Goal: Obtain resource: Download file/media

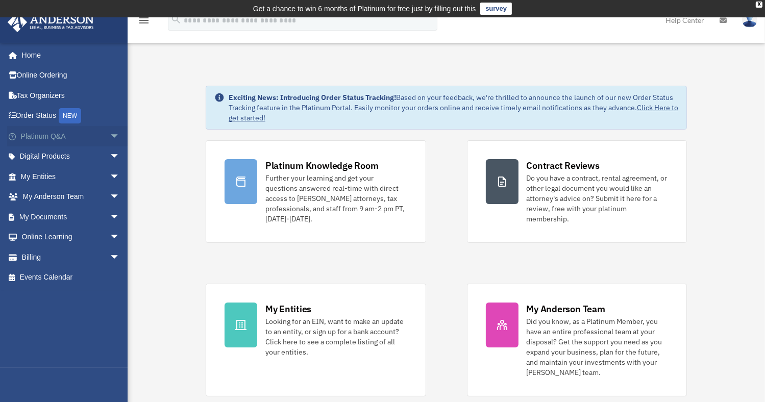
click at [110, 133] on span "arrow_drop_down" at bounding box center [120, 136] width 20 height 21
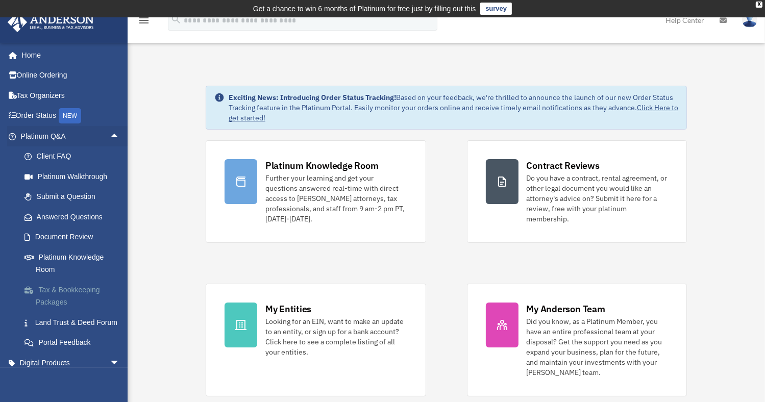
scroll to position [51, 0]
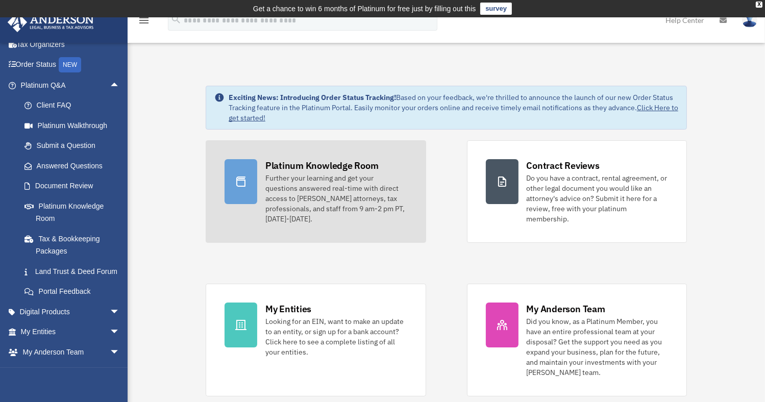
click at [328, 194] on div "Further your learning and get your questions answered real-time with direct acc…" at bounding box center [336, 198] width 142 height 51
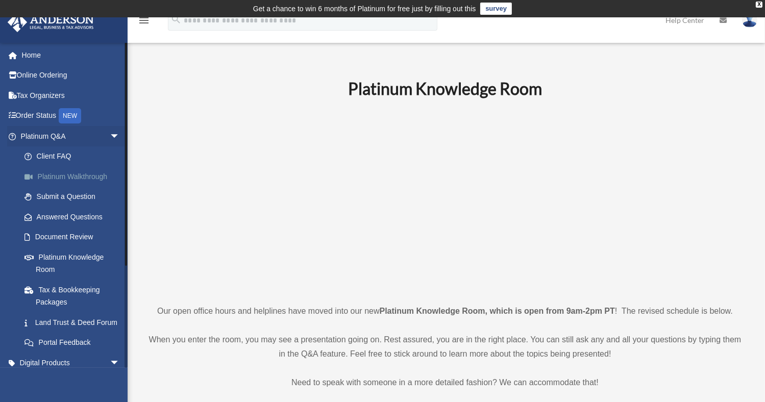
click at [66, 177] on link "Platinum Walkthrough" at bounding box center [74, 176] width 121 height 20
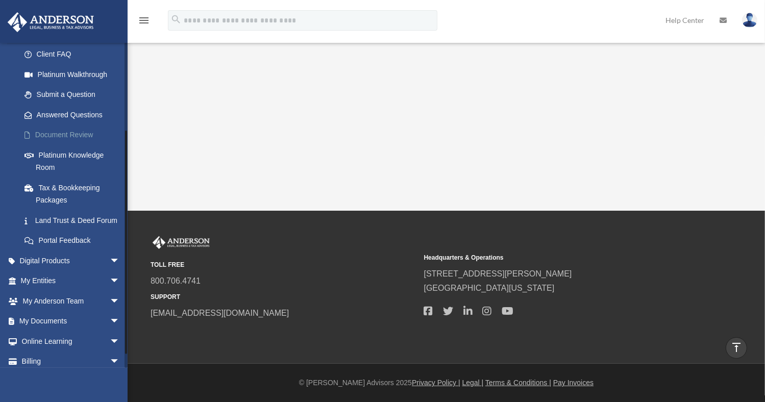
scroll to position [140, 0]
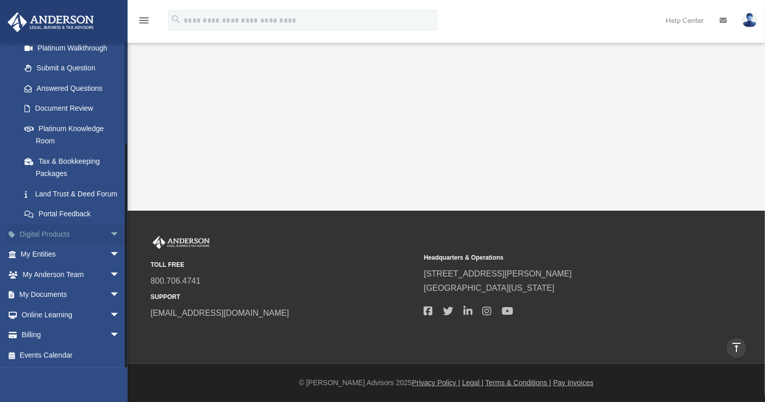
click at [110, 231] on span "arrow_drop_down" at bounding box center [120, 234] width 20 height 21
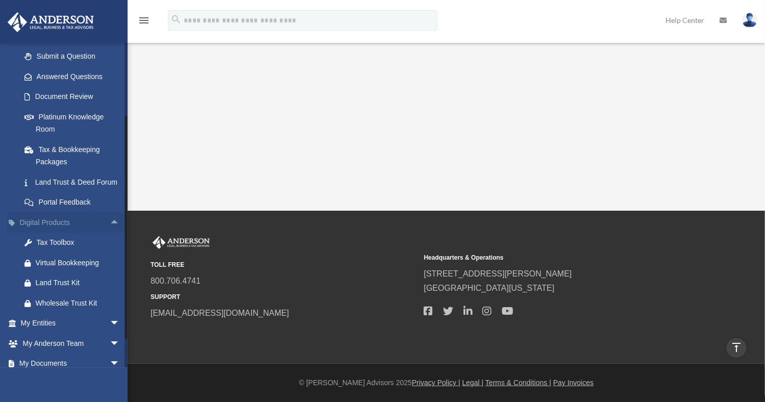
scroll to position [191, 0]
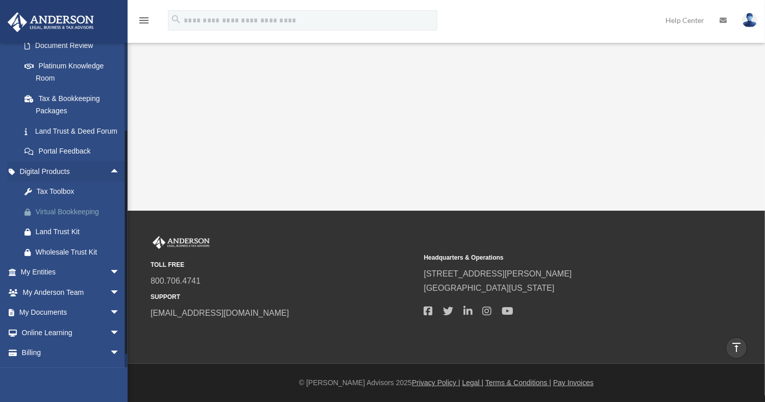
click at [85, 218] on div "Virtual Bookkeeping" at bounding box center [79, 212] width 87 height 13
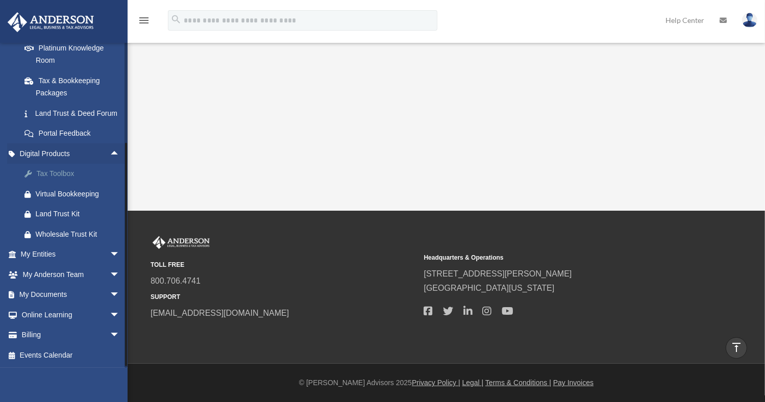
scroll to position [221, 0]
click at [110, 253] on span "arrow_drop_down" at bounding box center [120, 254] width 20 height 21
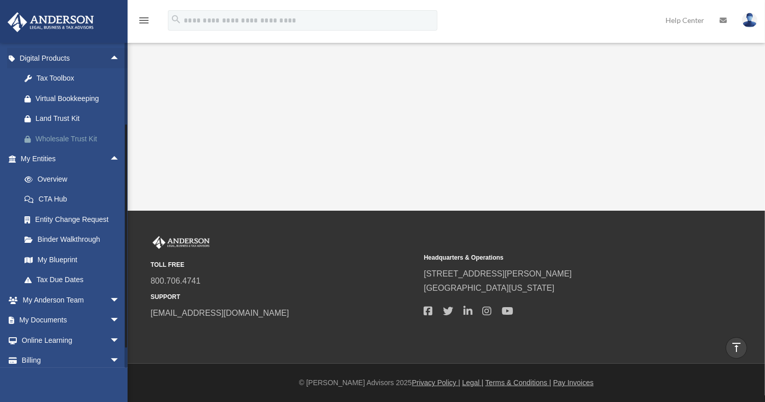
scroll to position [323, 0]
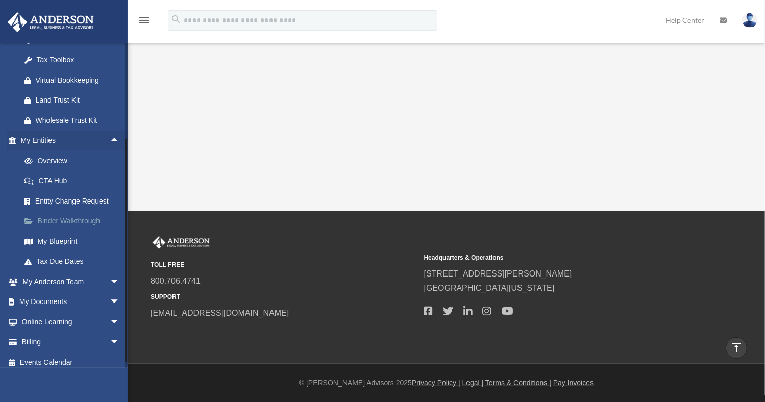
click at [87, 229] on link "Binder Walkthrough" at bounding box center [74, 221] width 121 height 20
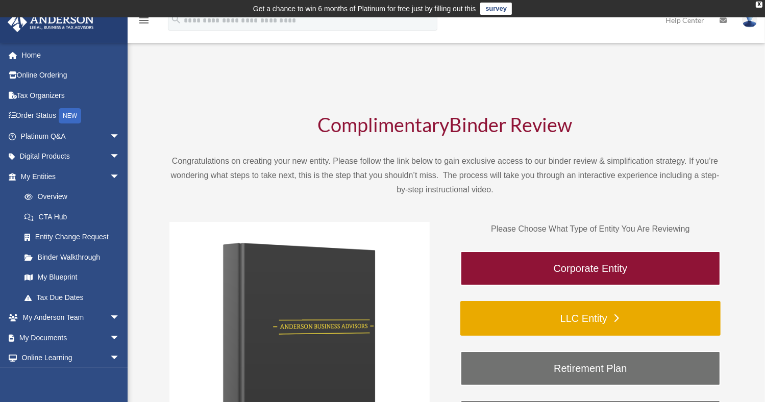
click at [570, 321] on link "LLC Entity" at bounding box center [590, 318] width 260 height 35
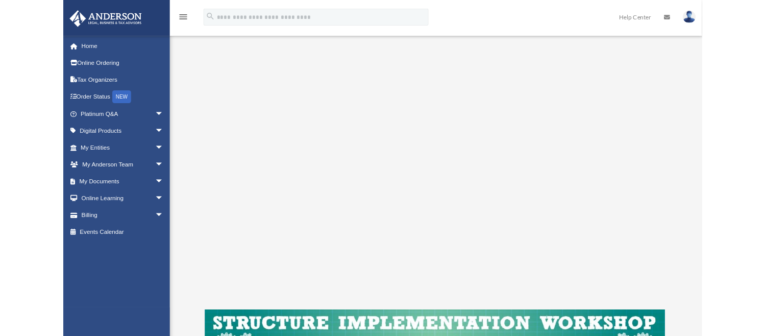
scroll to position [153, 0]
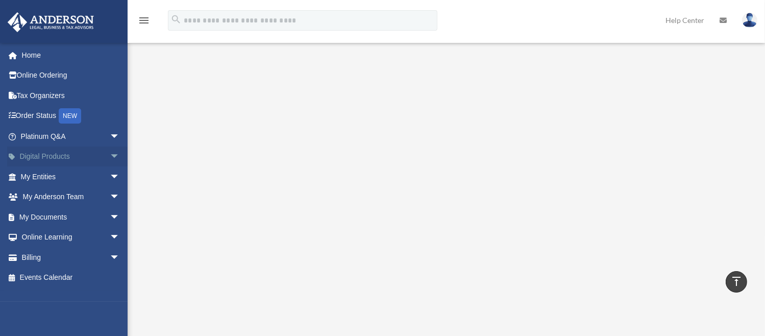
click at [110, 155] on span "arrow_drop_down" at bounding box center [120, 156] width 20 height 21
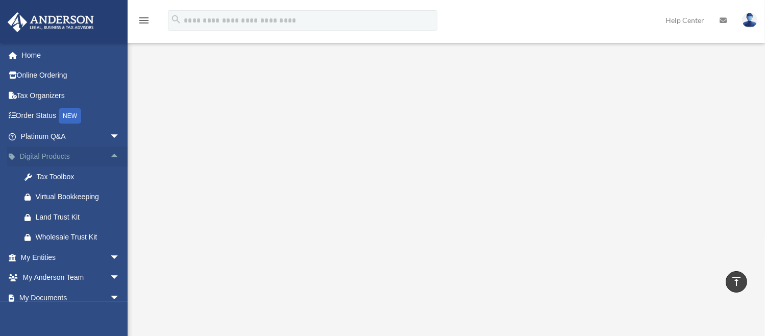
click at [110, 155] on span "arrow_drop_up" at bounding box center [120, 156] width 20 height 21
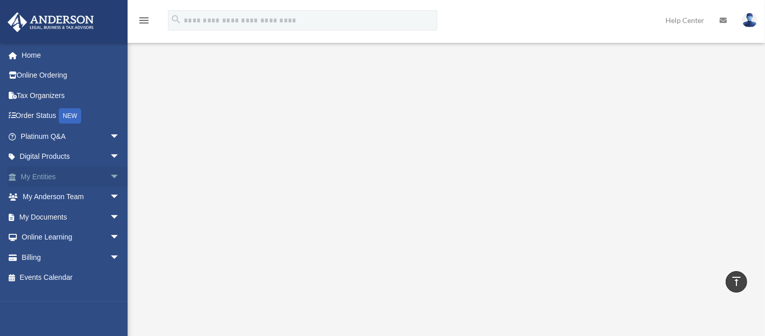
click at [110, 171] on span "arrow_drop_down" at bounding box center [120, 176] width 20 height 21
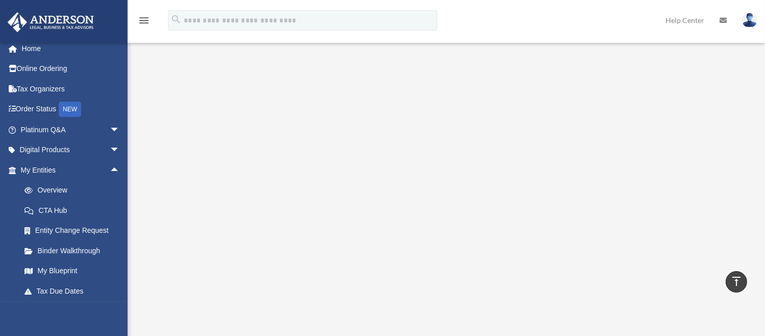
scroll to position [0, 0]
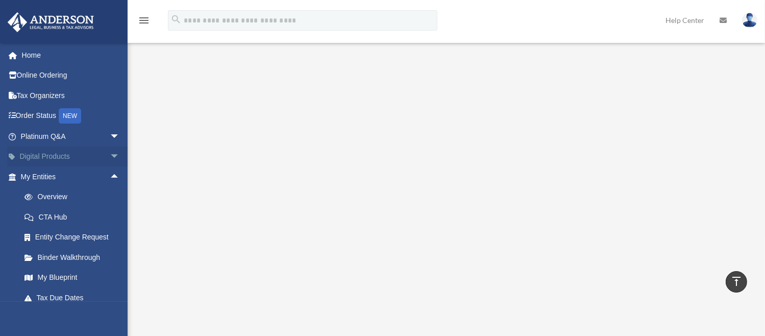
click at [110, 152] on span "arrow_drop_down" at bounding box center [120, 156] width 20 height 21
click at [110, 154] on span "arrow_drop_up" at bounding box center [120, 156] width 20 height 21
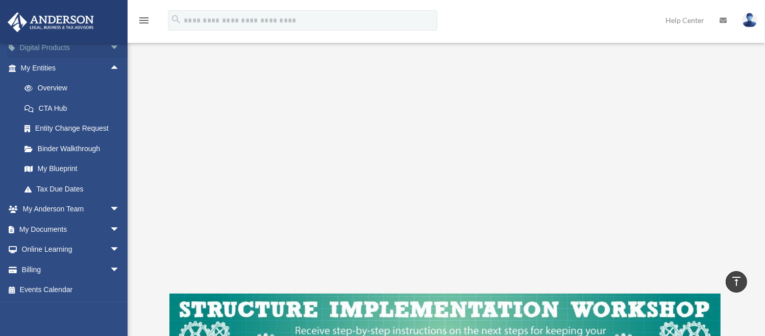
scroll to position [255, 0]
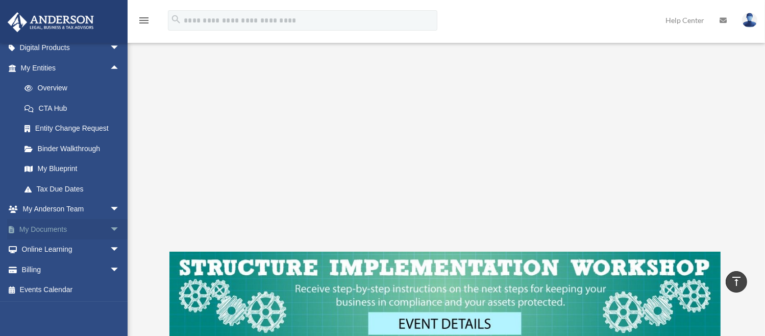
click at [110, 227] on span "arrow_drop_down" at bounding box center [120, 229] width 20 height 21
click at [41, 242] on link "Box" at bounding box center [74, 249] width 121 height 20
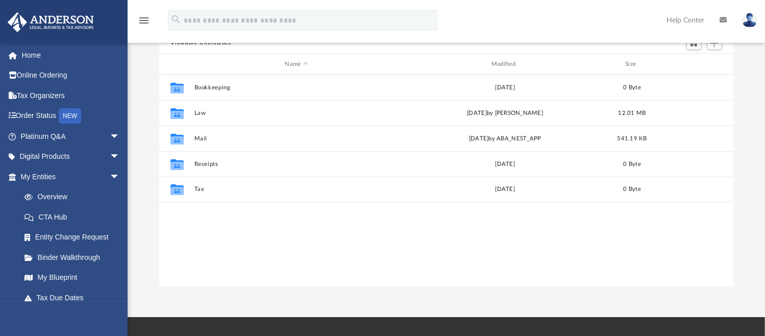
scroll to position [102, 0]
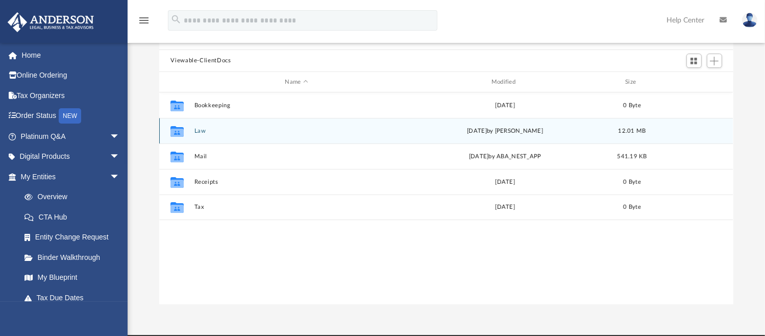
click at [185, 128] on icon "Collaborated Folder" at bounding box center [177, 131] width 16 height 16
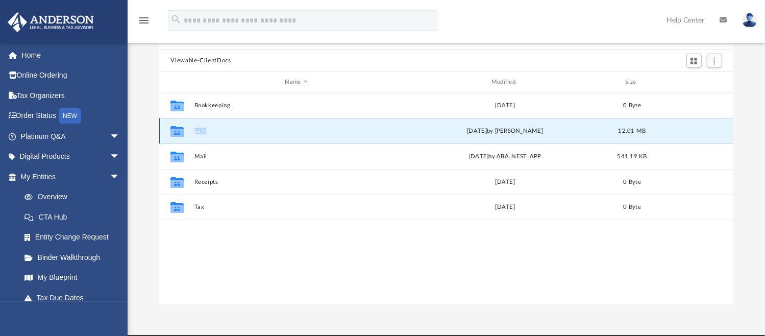
click at [185, 128] on icon "Collaborated Folder" at bounding box center [177, 131] width 16 height 16
click at [180, 130] on icon "grid" at bounding box center [176, 133] width 13 height 8
click at [202, 132] on button "Law" at bounding box center [296, 131] width 204 height 7
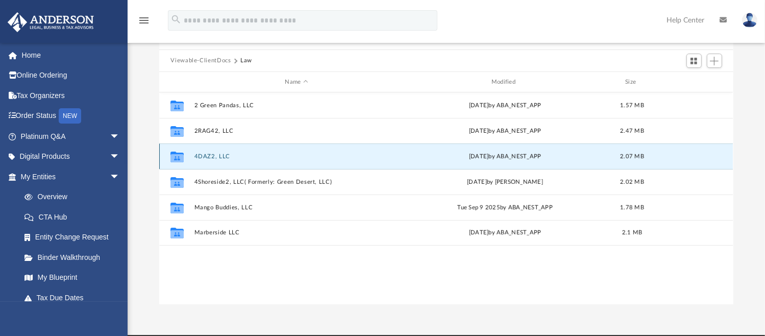
click at [203, 156] on button "4DAZ2, LLC" at bounding box center [296, 156] width 204 height 7
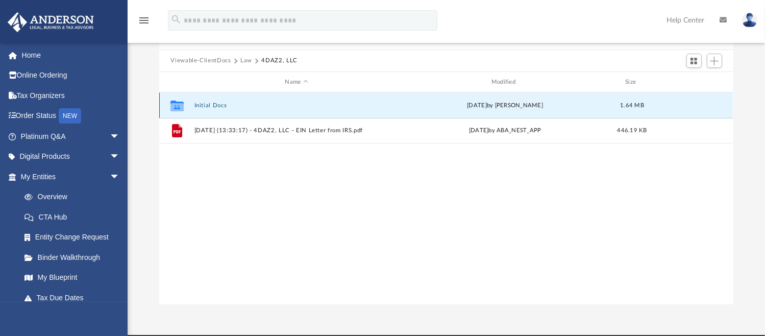
click at [219, 106] on button "Initial Docs" at bounding box center [296, 105] width 204 height 7
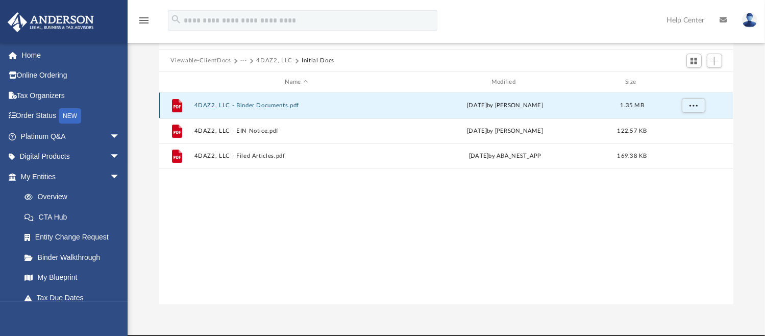
click at [282, 105] on button "4DAZ2, LLC - Binder Documents.pdf" at bounding box center [296, 105] width 204 height 7
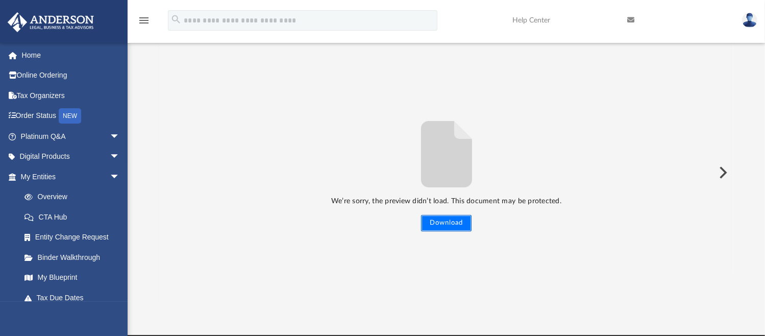
click at [445, 221] on button "Download" at bounding box center [446, 223] width 51 height 16
click at [726, 172] on button "Preview" at bounding box center [722, 172] width 22 height 29
click at [446, 222] on button "Download" at bounding box center [446, 223] width 51 height 16
click at [451, 226] on button "Download" at bounding box center [446, 223] width 51 height 16
click at [439, 222] on button "Download" at bounding box center [446, 223] width 51 height 16
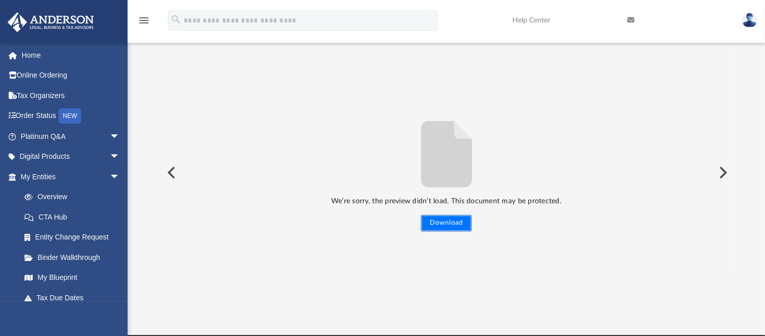
click at [439, 222] on button "Download" at bounding box center [446, 223] width 51 height 16
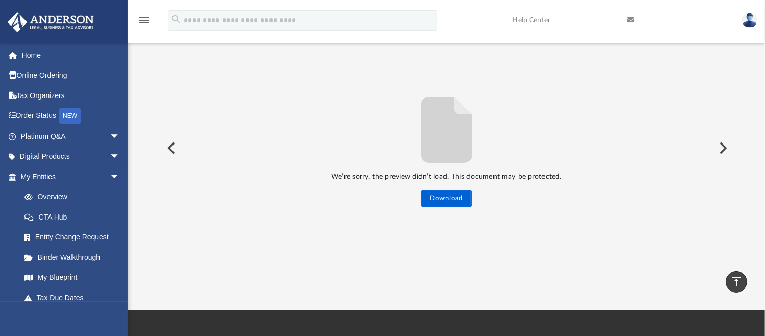
scroll to position [0, 0]
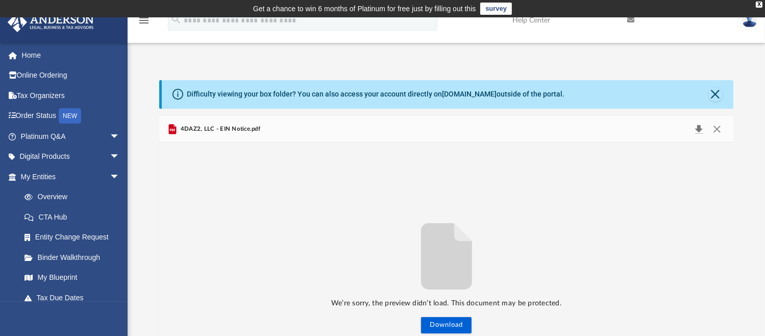
click at [702, 131] on button "Download" at bounding box center [699, 129] width 18 height 14
click at [700, 128] on button "Download" at bounding box center [699, 129] width 18 height 14
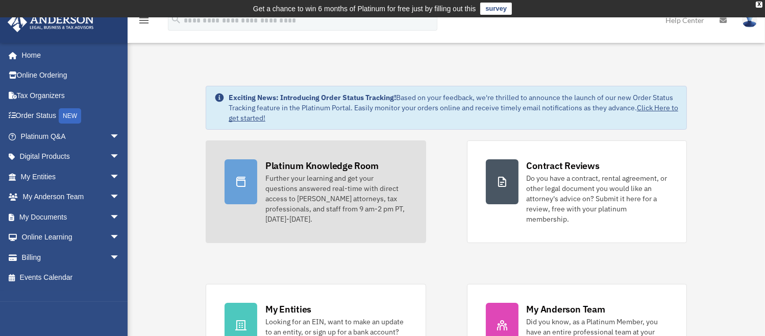
click at [274, 192] on div "Further your learning and get your questions answered real-time with direct acc…" at bounding box center [336, 198] width 142 height 51
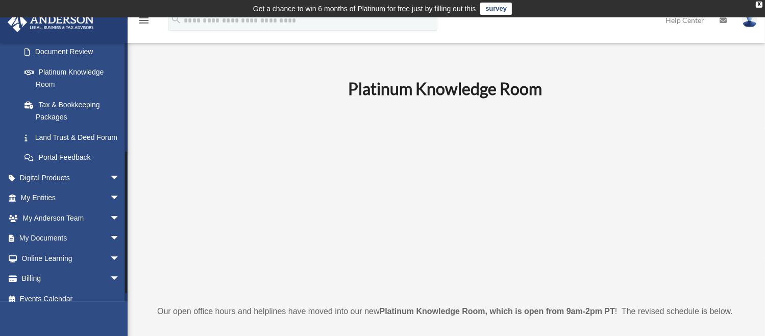
scroll to position [204, 0]
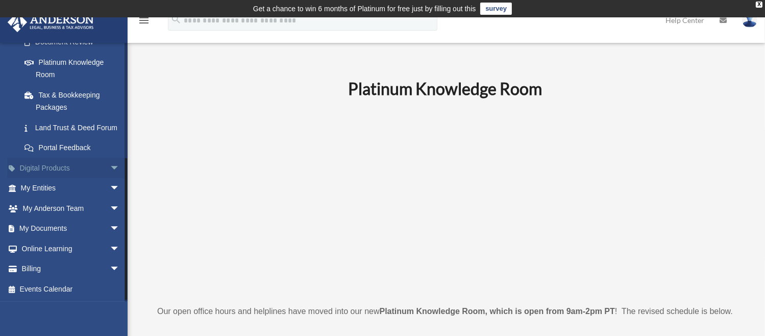
click at [110, 168] on span "arrow_drop_down" at bounding box center [120, 168] width 20 height 21
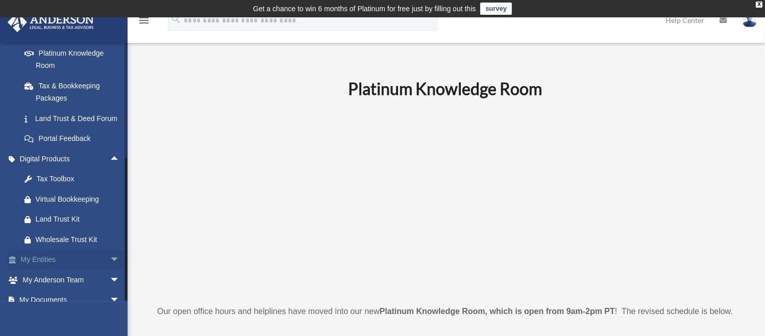
click at [110, 270] on span "arrow_drop_down" at bounding box center [120, 260] width 20 height 21
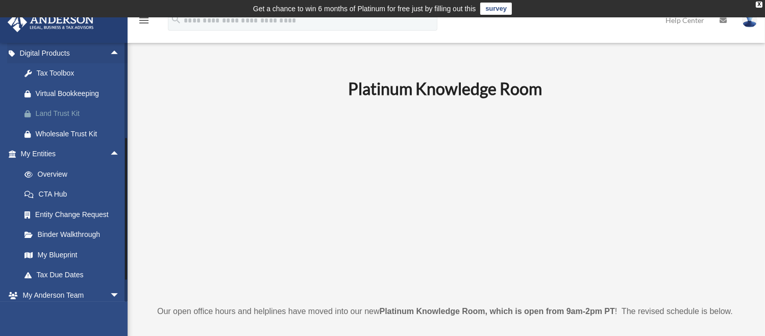
scroll to position [357, 0]
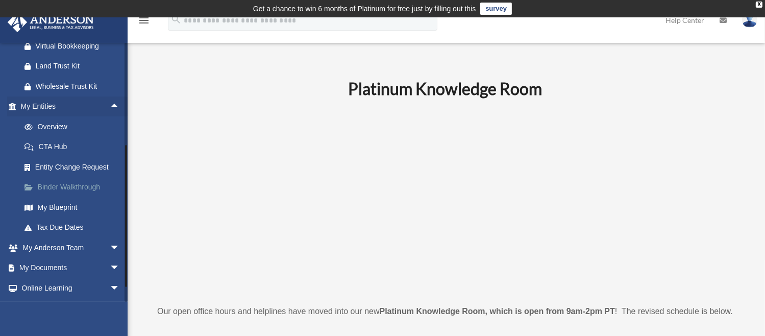
click at [86, 197] on link "Binder Walkthrough" at bounding box center [74, 187] width 121 height 20
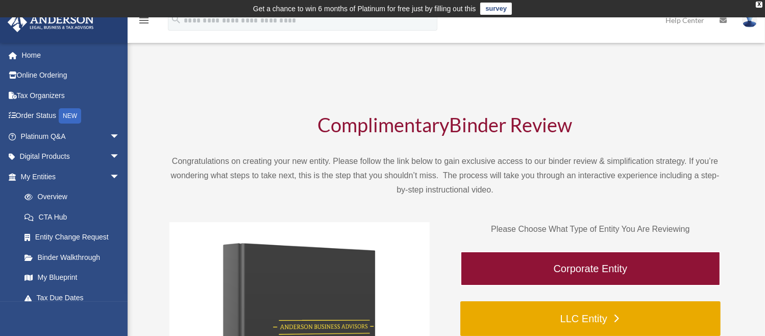
click at [568, 320] on link "LLC Entity" at bounding box center [590, 318] width 260 height 35
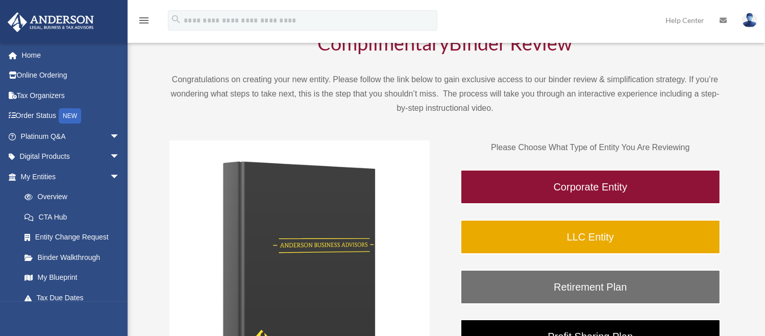
scroll to position [102, 0]
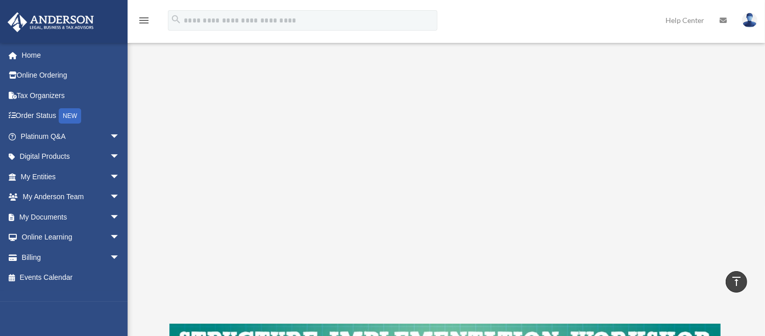
scroll to position [159, 0]
